Goal: Use online tool/utility: Utilize a website feature to perform a specific function

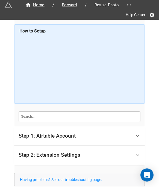
scroll to position [43, 0]
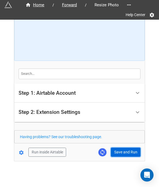
click at [115, 148] on button "Save and Run" at bounding box center [126, 152] width 30 height 9
drag, startPoint x: 119, startPoint y: 155, endPoint x: 127, endPoint y: 151, distance: 8.9
click at [119, 155] on button "Save and Run" at bounding box center [126, 152] width 30 height 9
click at [119, 152] on button "Save and Run" at bounding box center [126, 152] width 30 height 9
drag, startPoint x: 114, startPoint y: 152, endPoint x: 121, endPoint y: 150, distance: 6.8
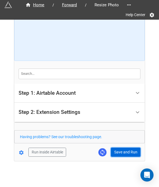
click at [114, 152] on button "Save and Run" at bounding box center [126, 152] width 30 height 9
drag, startPoint x: 132, startPoint y: 111, endPoint x: 129, endPoint y: 122, distance: 11.4
click at [129, 121] on div "Step 2: Extension Settings" at bounding box center [79, 112] width 131 height 19
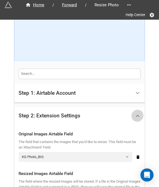
click at [138, 117] on icon at bounding box center [138, 116] width 6 height 6
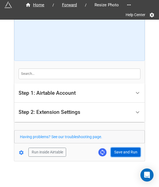
click at [121, 151] on button "Save and Run" at bounding box center [126, 152] width 30 height 9
click at [125, 154] on button "Save and Run" at bounding box center [126, 152] width 30 height 9
click at [119, 155] on button "Save and Run" at bounding box center [126, 152] width 30 height 9
click at [115, 148] on button "Save and Run" at bounding box center [126, 152] width 30 height 9
drag, startPoint x: 119, startPoint y: 150, endPoint x: 127, endPoint y: 148, distance: 7.8
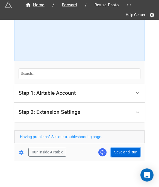
click at [119, 150] on button "Save and Run" at bounding box center [126, 152] width 30 height 9
drag, startPoint x: 122, startPoint y: 149, endPoint x: 128, endPoint y: 155, distance: 7.7
click at [122, 149] on button "Save and Run" at bounding box center [126, 152] width 30 height 9
click at [123, 152] on button "Save and Run" at bounding box center [126, 152] width 30 height 9
click at [127, 149] on button "Save and Run" at bounding box center [126, 152] width 30 height 9
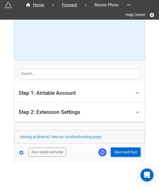
click at [121, 150] on button "Save and Run" at bounding box center [126, 152] width 30 height 9
click at [120, 150] on button "Save and Run" at bounding box center [126, 152] width 30 height 9
click at [114, 152] on button "Save and Run" at bounding box center [126, 152] width 30 height 9
drag, startPoint x: 128, startPoint y: 150, endPoint x: 144, endPoint y: 146, distance: 16.5
click at [128, 150] on button "Save and Run" at bounding box center [126, 152] width 30 height 9
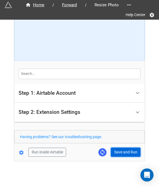
click at [121, 153] on button "Save and Run" at bounding box center [126, 152] width 30 height 9
click at [124, 154] on button "Save and Run" at bounding box center [126, 152] width 30 height 9
click at [114, 151] on button "Save and Run" at bounding box center [126, 152] width 30 height 9
click at [128, 151] on button "Save and Run" at bounding box center [126, 152] width 30 height 9
drag, startPoint x: 128, startPoint y: 152, endPoint x: 145, endPoint y: 183, distance: 35.3
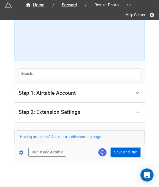
click at [128, 152] on button "Save and Run" at bounding box center [126, 152] width 30 height 9
click at [130, 153] on button "Save and Run" at bounding box center [126, 152] width 30 height 9
click at [115, 153] on button "Save and Run" at bounding box center [126, 152] width 30 height 9
click at [127, 152] on button "Save and Run" at bounding box center [126, 152] width 30 height 9
click at [120, 152] on button "Save and Run" at bounding box center [126, 152] width 30 height 9
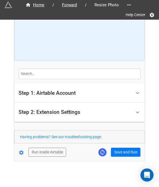
click at [140, 145] on form "How to Setup Step 1: Airtable Account Airtable User API Key Manna-Sinsub Airtab…" at bounding box center [79, 69] width 131 height 176
click at [137, 148] on button "Save and Run" at bounding box center [126, 152] width 30 height 9
click at [120, 153] on button "Save and Run" at bounding box center [126, 152] width 30 height 9
